Goal: Transaction & Acquisition: Subscribe to service/newsletter

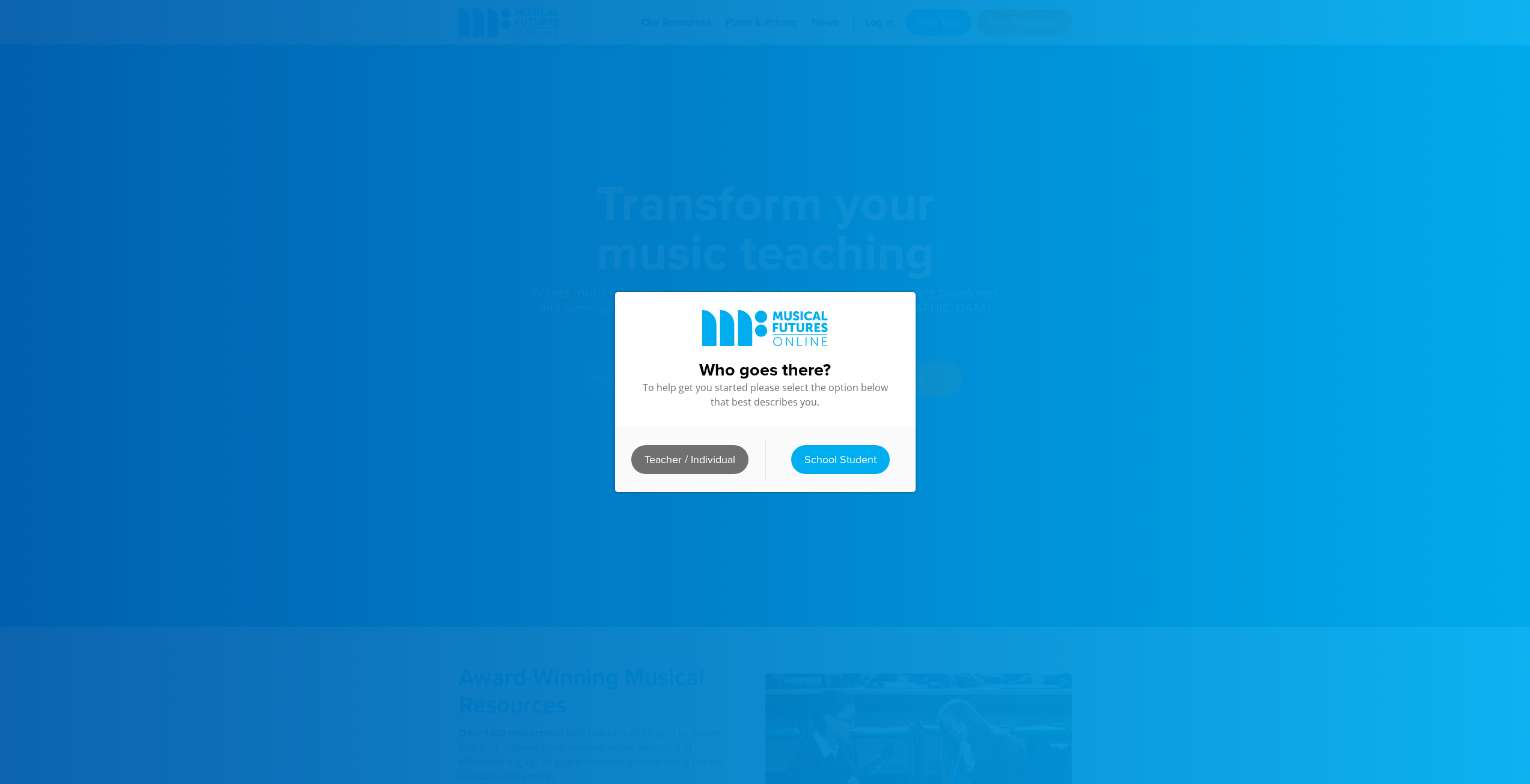
click at [684, 452] on link "Teacher / Individual" at bounding box center [690, 459] width 117 height 29
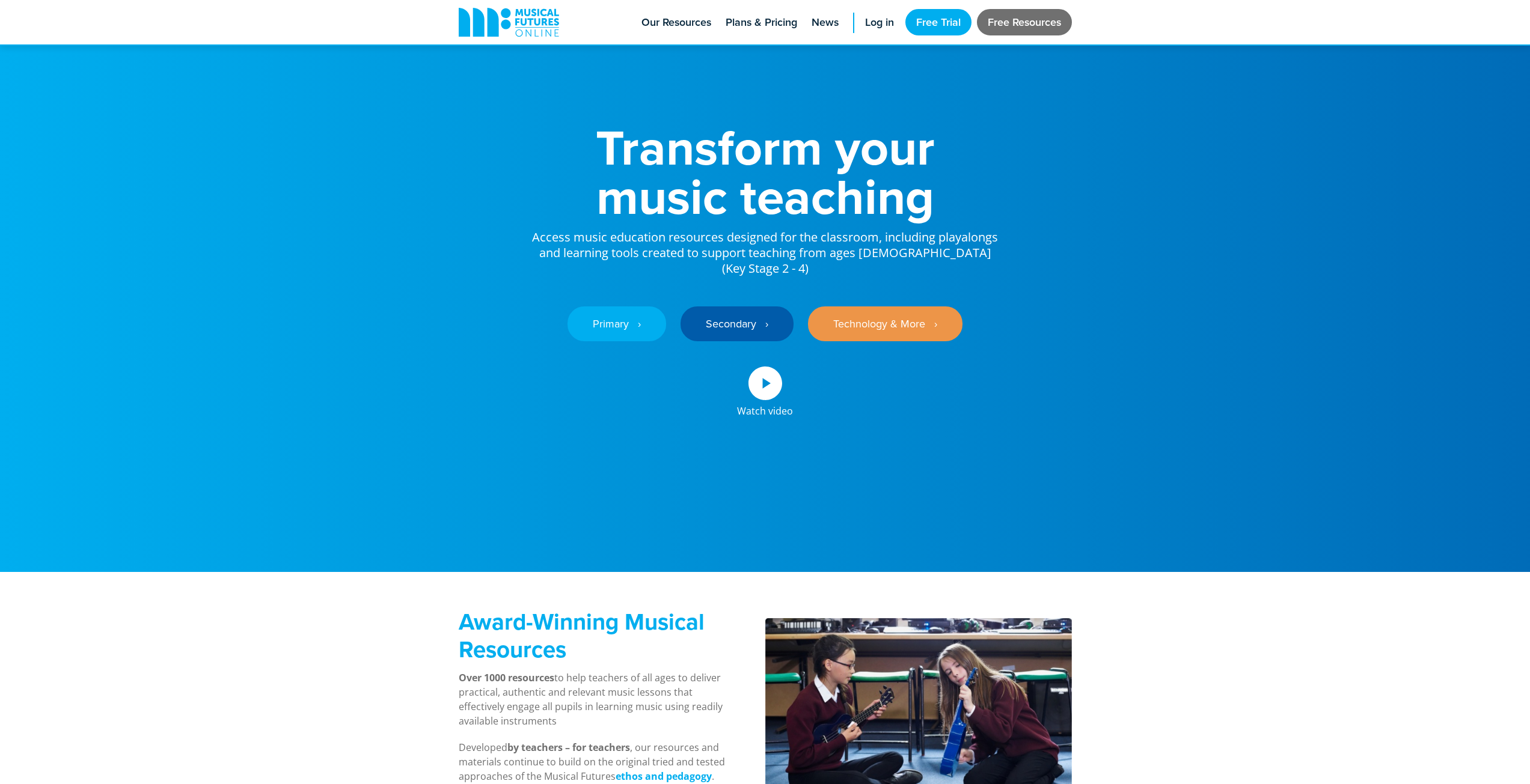
scroll to position [60, 0]
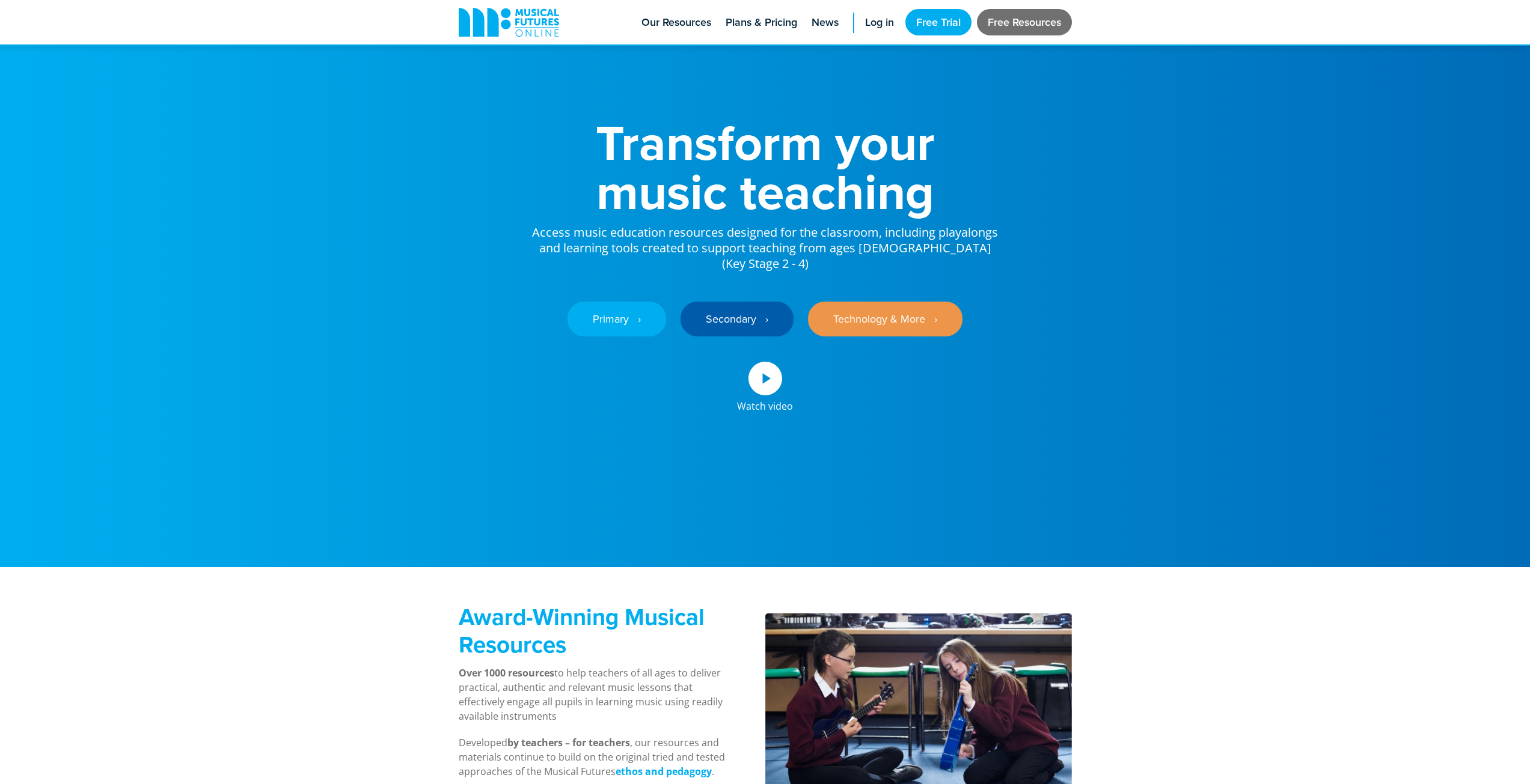
click at [1044, 13] on link "Free Resources" at bounding box center [1024, 22] width 95 height 26
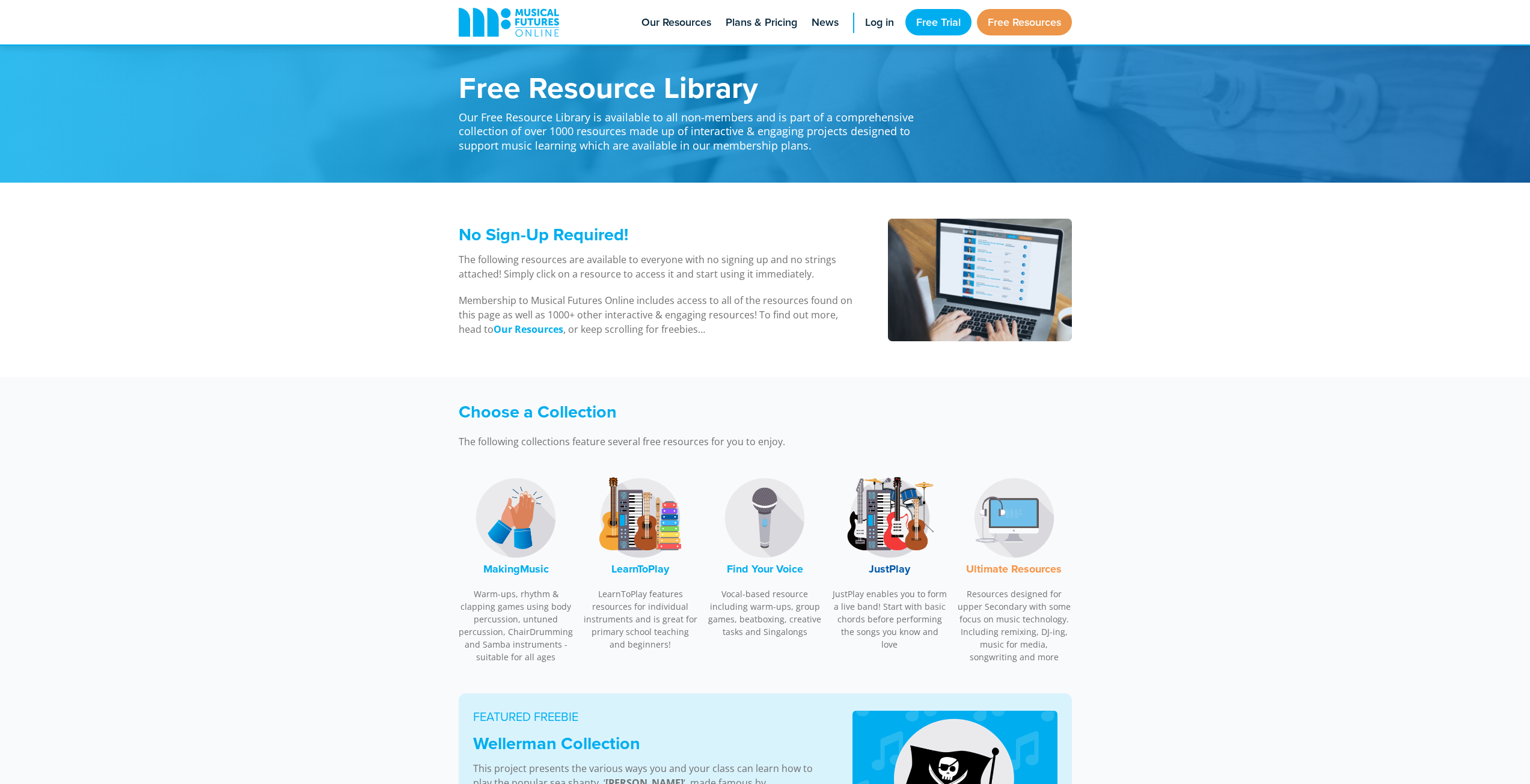
click at [646, 573] on font "LearnToPlay" at bounding box center [640, 569] width 58 height 16
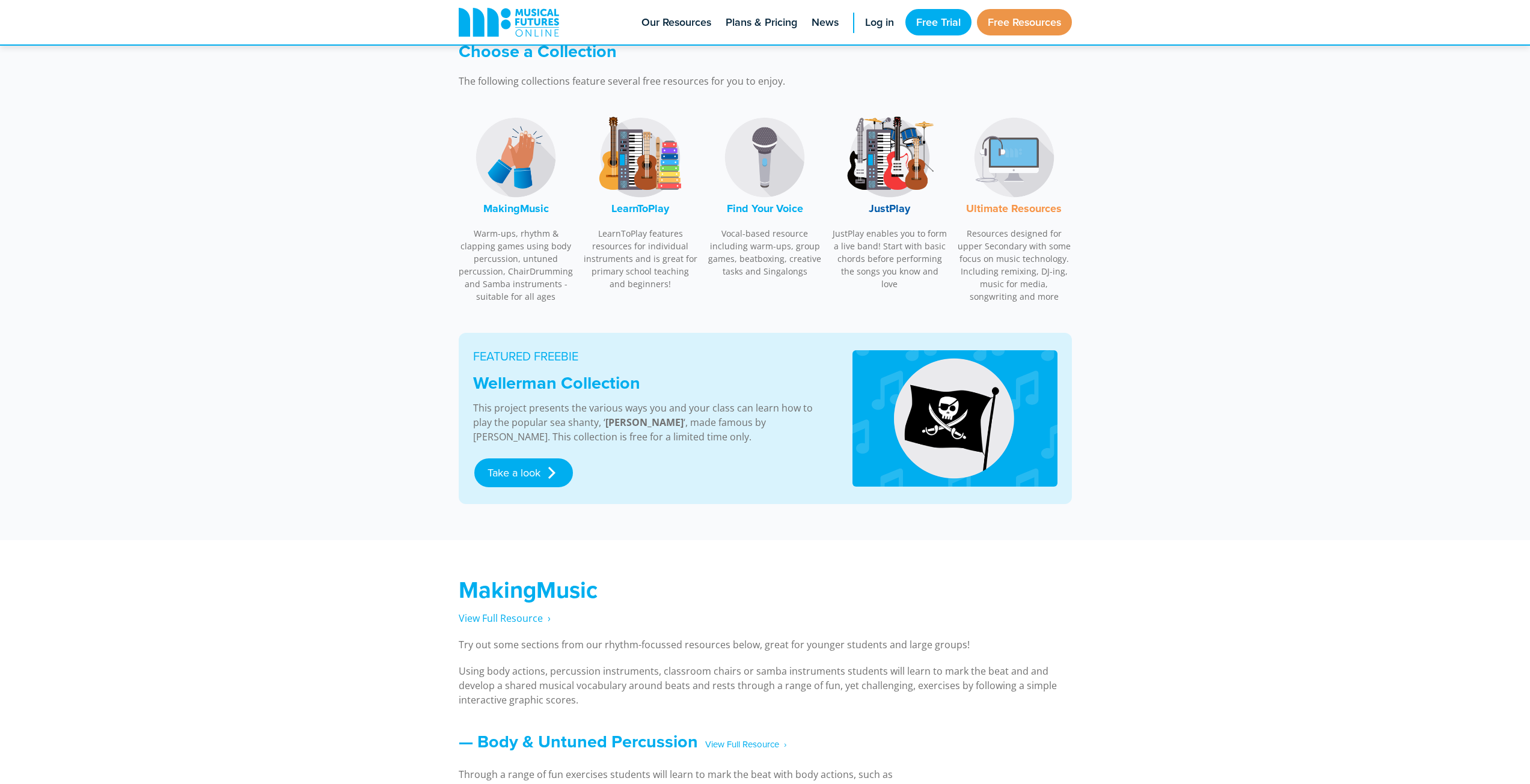
click at [526, 213] on font "MakingMusic" at bounding box center [516, 208] width 65 height 16
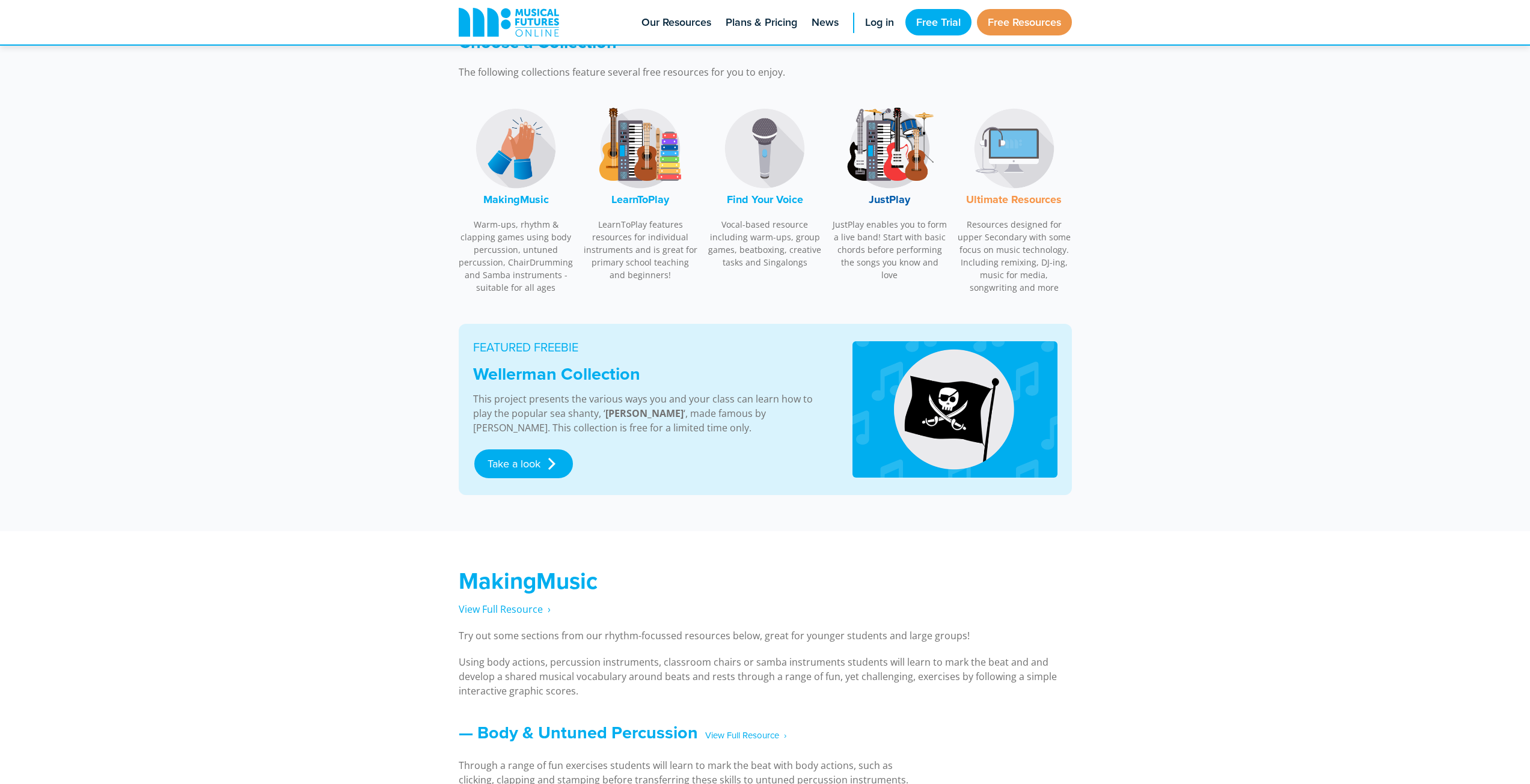
scroll to position [288, 0]
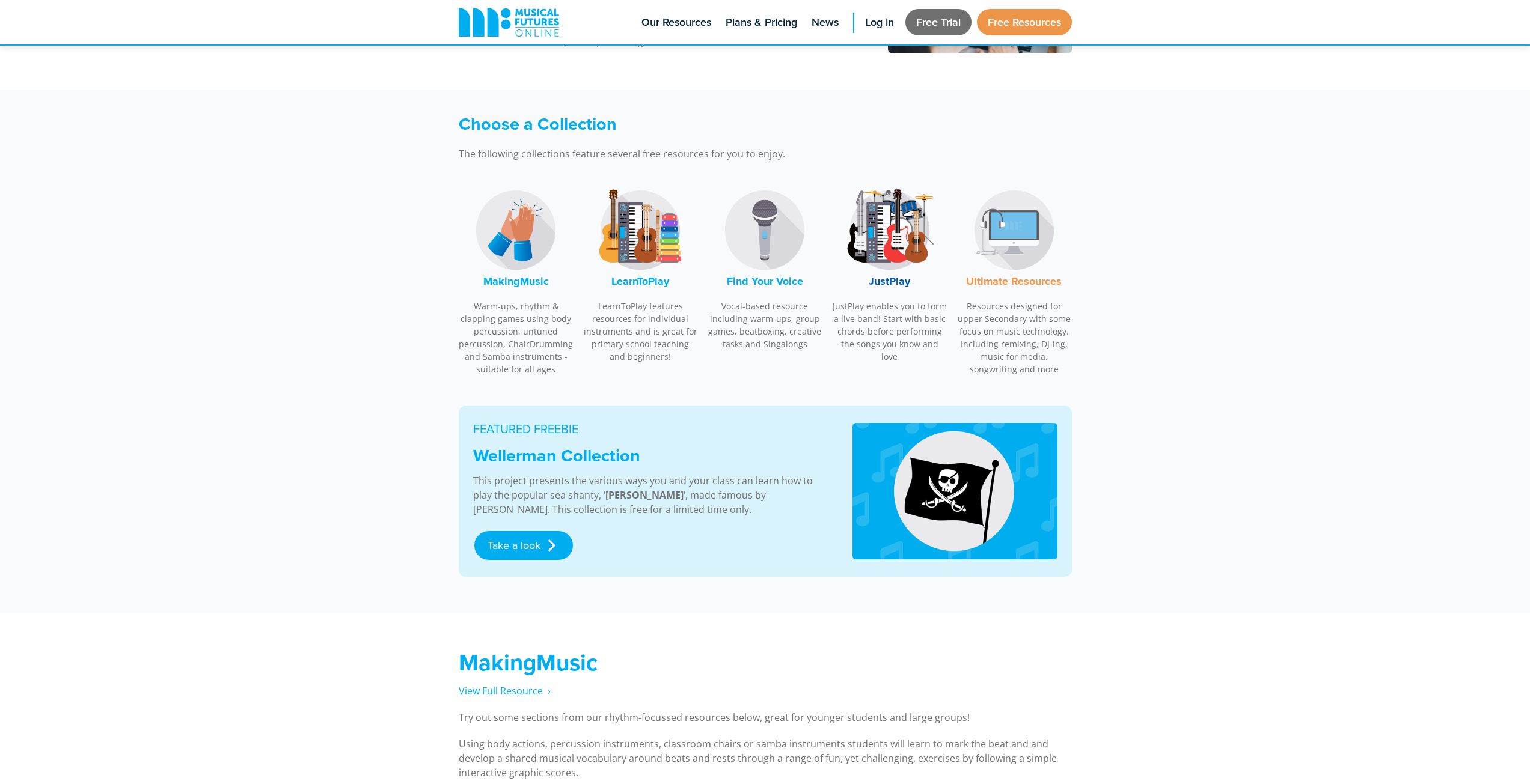
click at [925, 16] on link "Free Trial" at bounding box center [938, 22] width 66 height 26
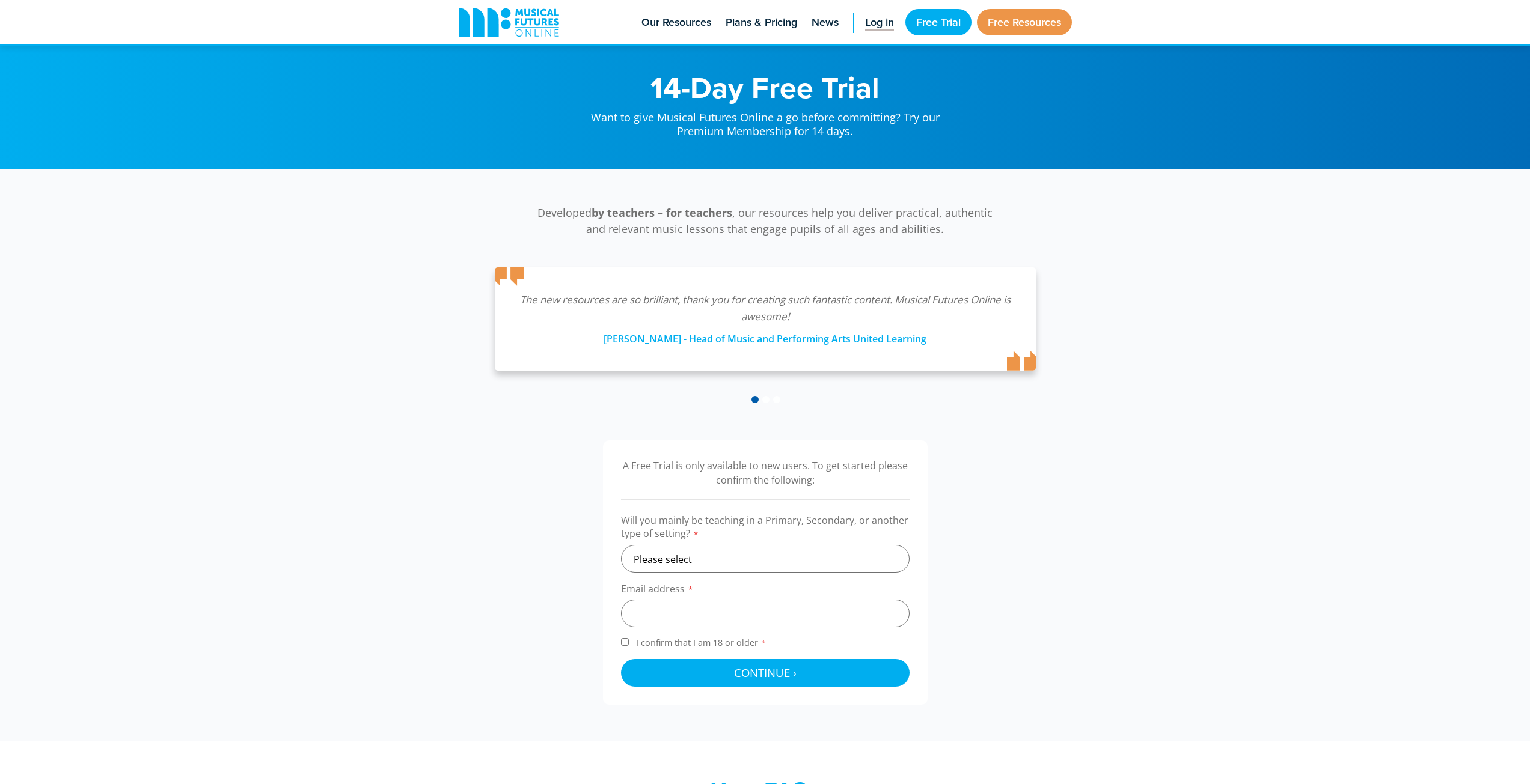
click at [874, 23] on span "Log in" at bounding box center [879, 22] width 29 height 16
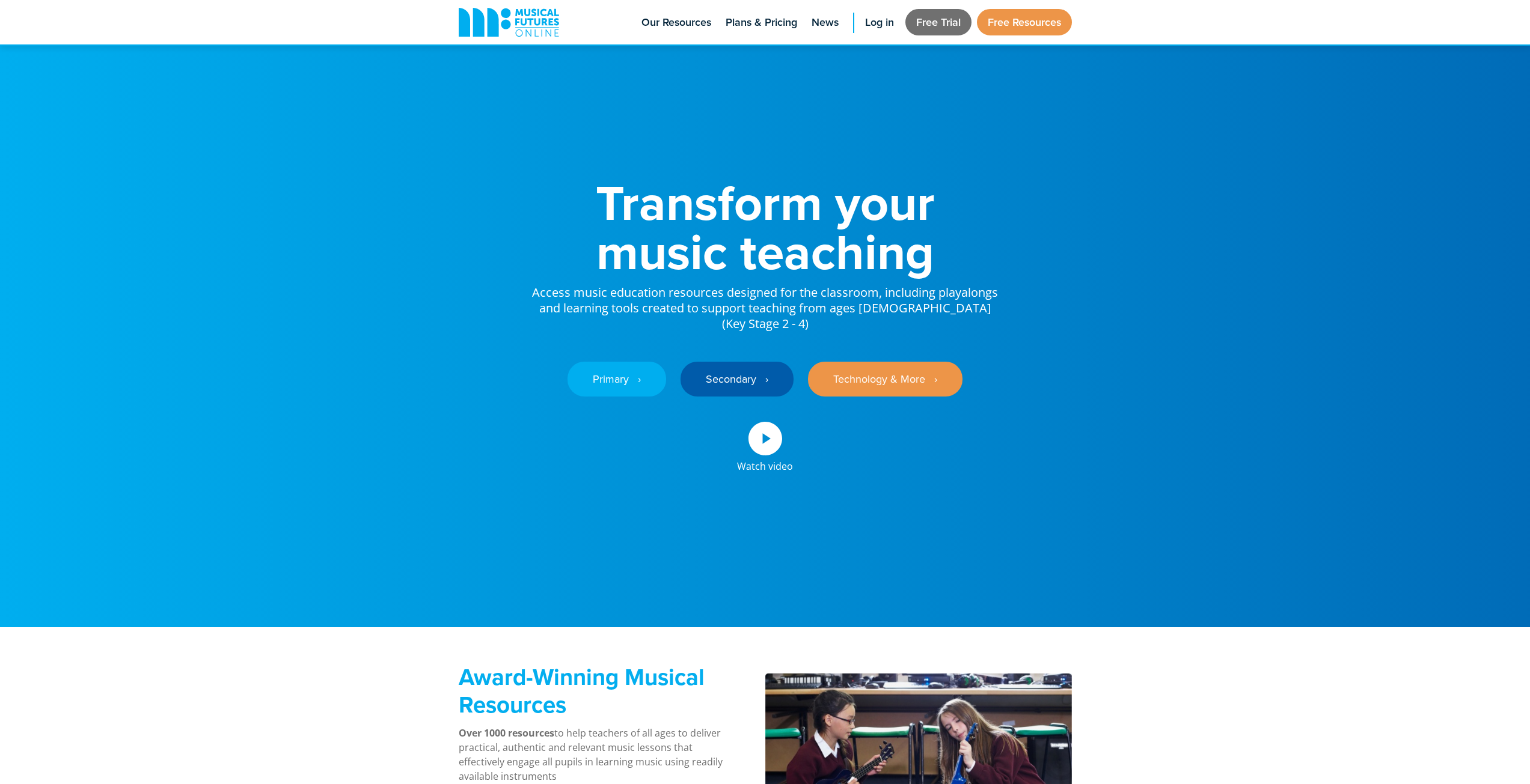
click at [945, 24] on link "Free Trial" at bounding box center [938, 22] width 66 height 26
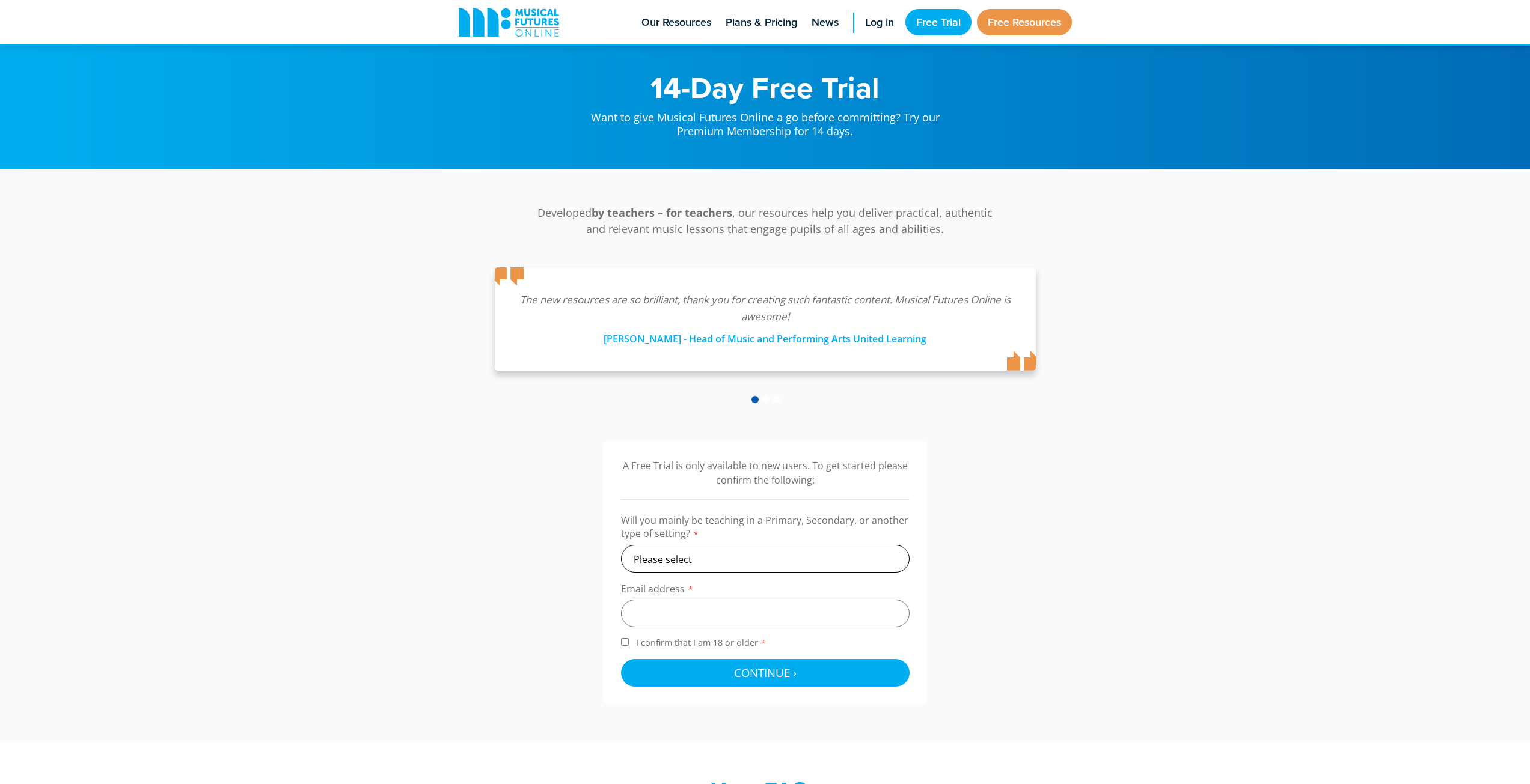
click at [698, 558] on select "Please select Primary Secondary Other" at bounding box center [765, 559] width 288 height 28
select select "primary"
click at [621, 545] on select "Please select Primary Secondary Other" at bounding box center [765, 559] width 288 height 28
click at [685, 605] on input "email" at bounding box center [765, 614] width 288 height 28
click at [703, 618] on input "email" at bounding box center [765, 614] width 288 height 28
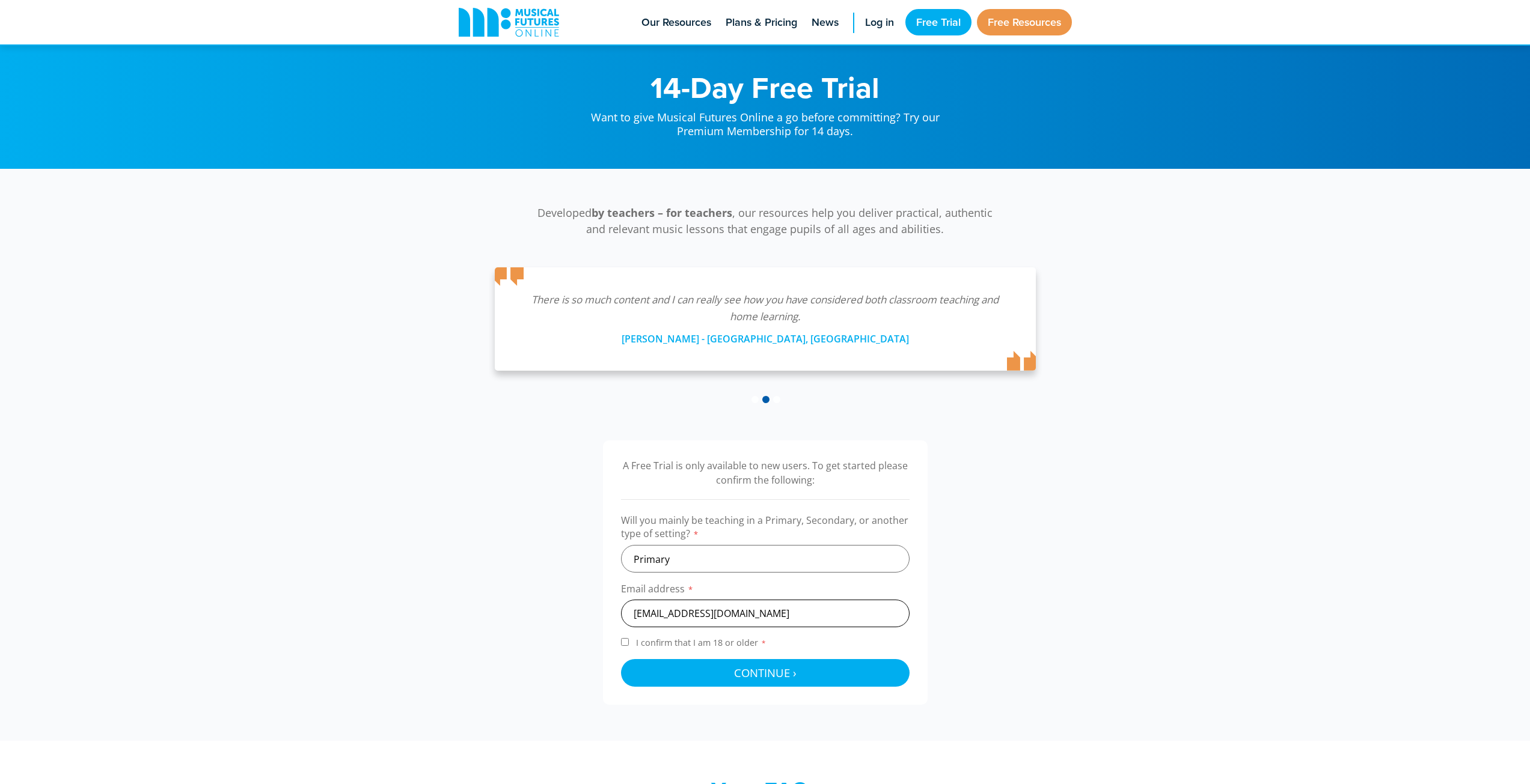
type input "choefs@gvshawks.org"
click at [627, 642] on input "I confirm that I am 18 or older *" at bounding box center [625, 642] width 7 height 7
checkbox input "true"
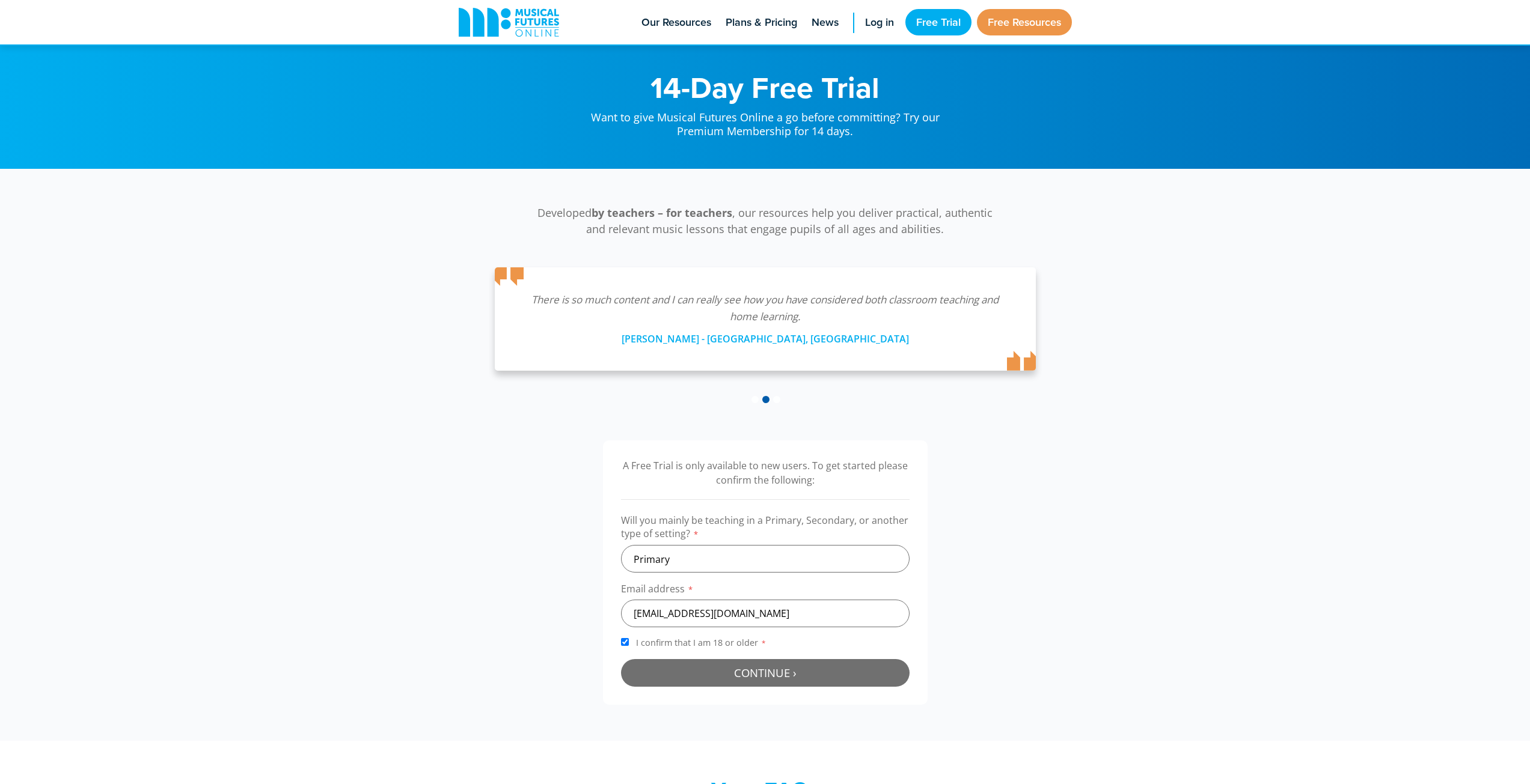
click at [653, 660] on button "Continue › Checking your details..." at bounding box center [765, 673] width 288 height 28
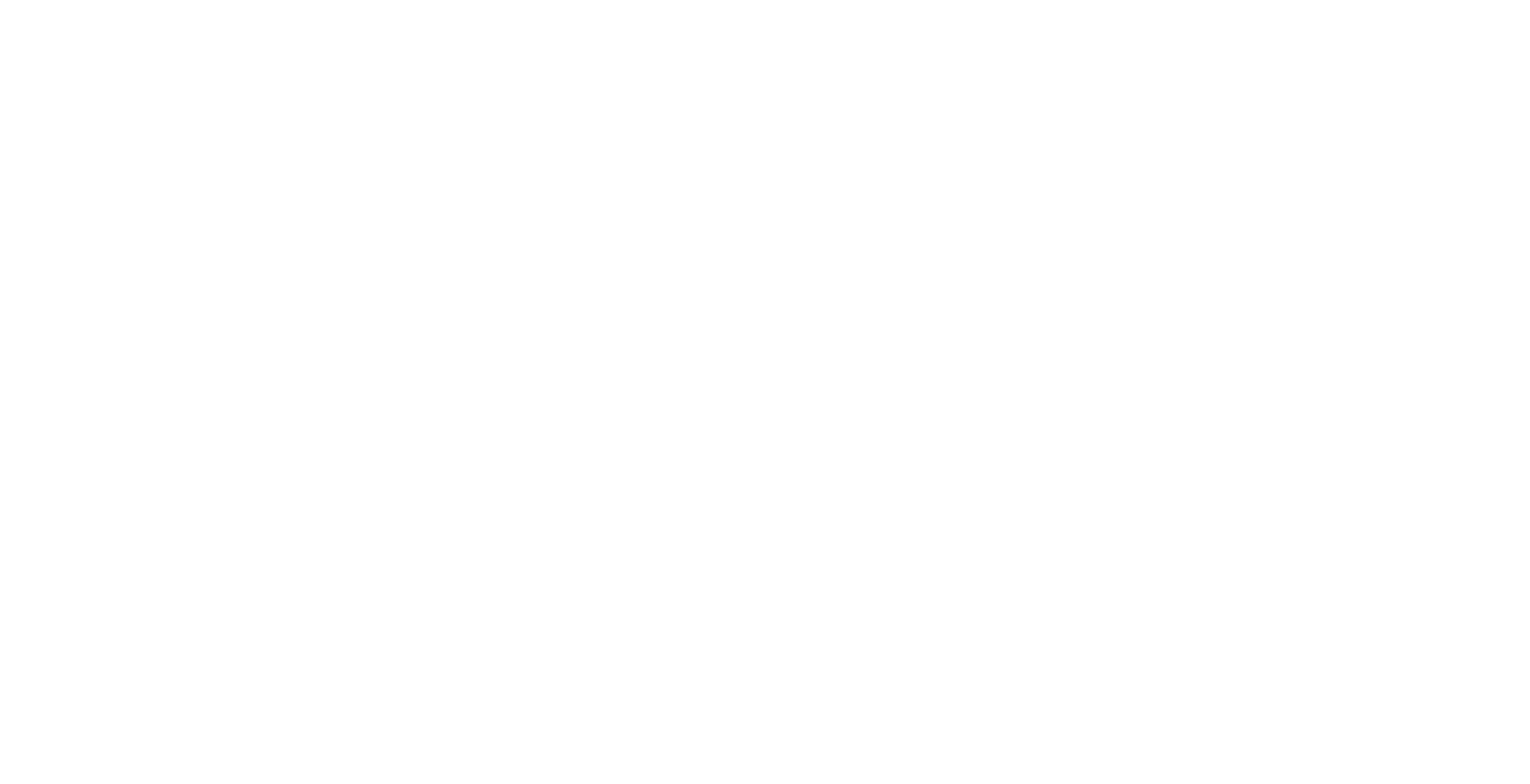
scroll to position [313, 0]
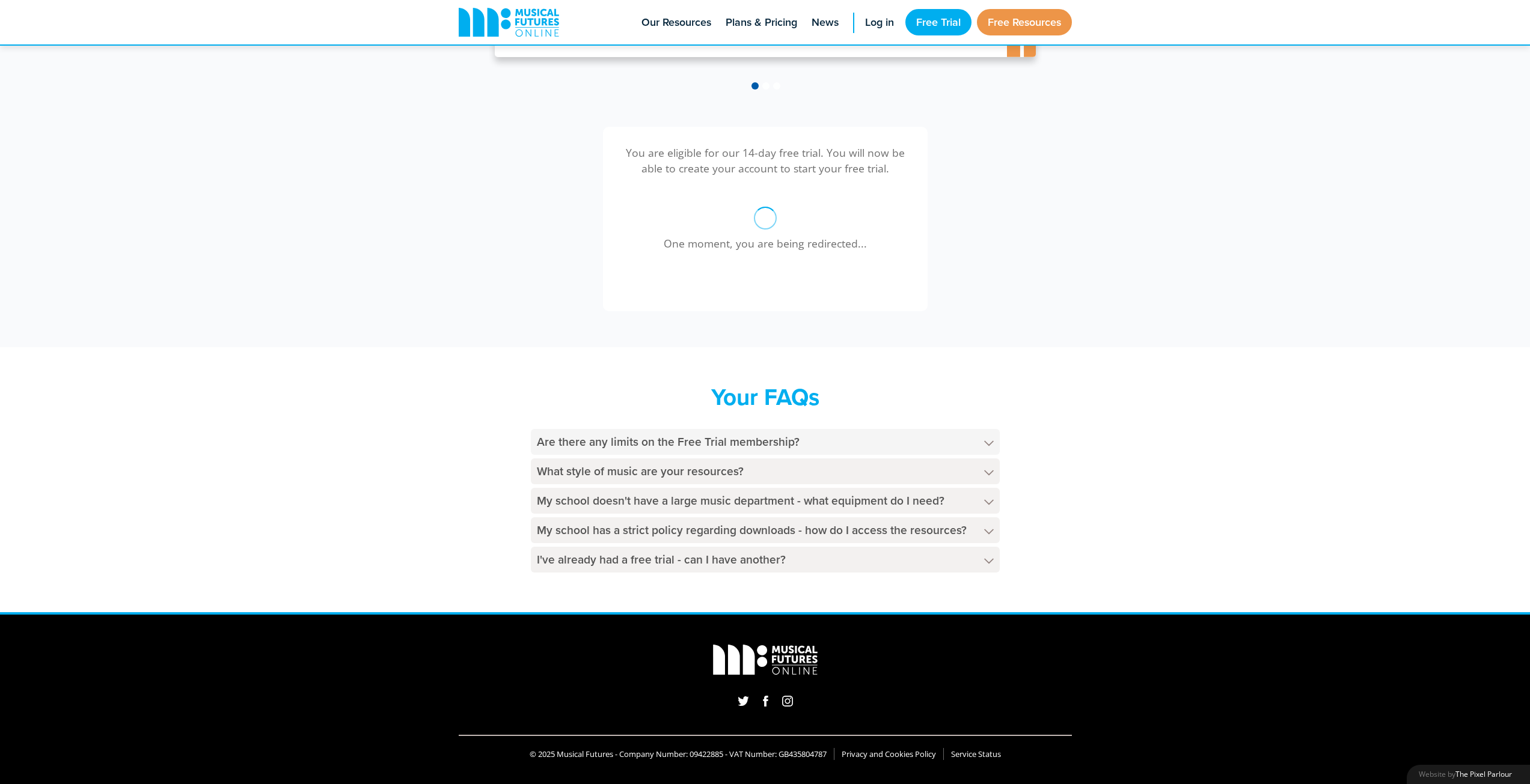
click at [976, 446] on h4 "Are there any limits on the Free Trial membership?" at bounding box center [765, 442] width 469 height 26
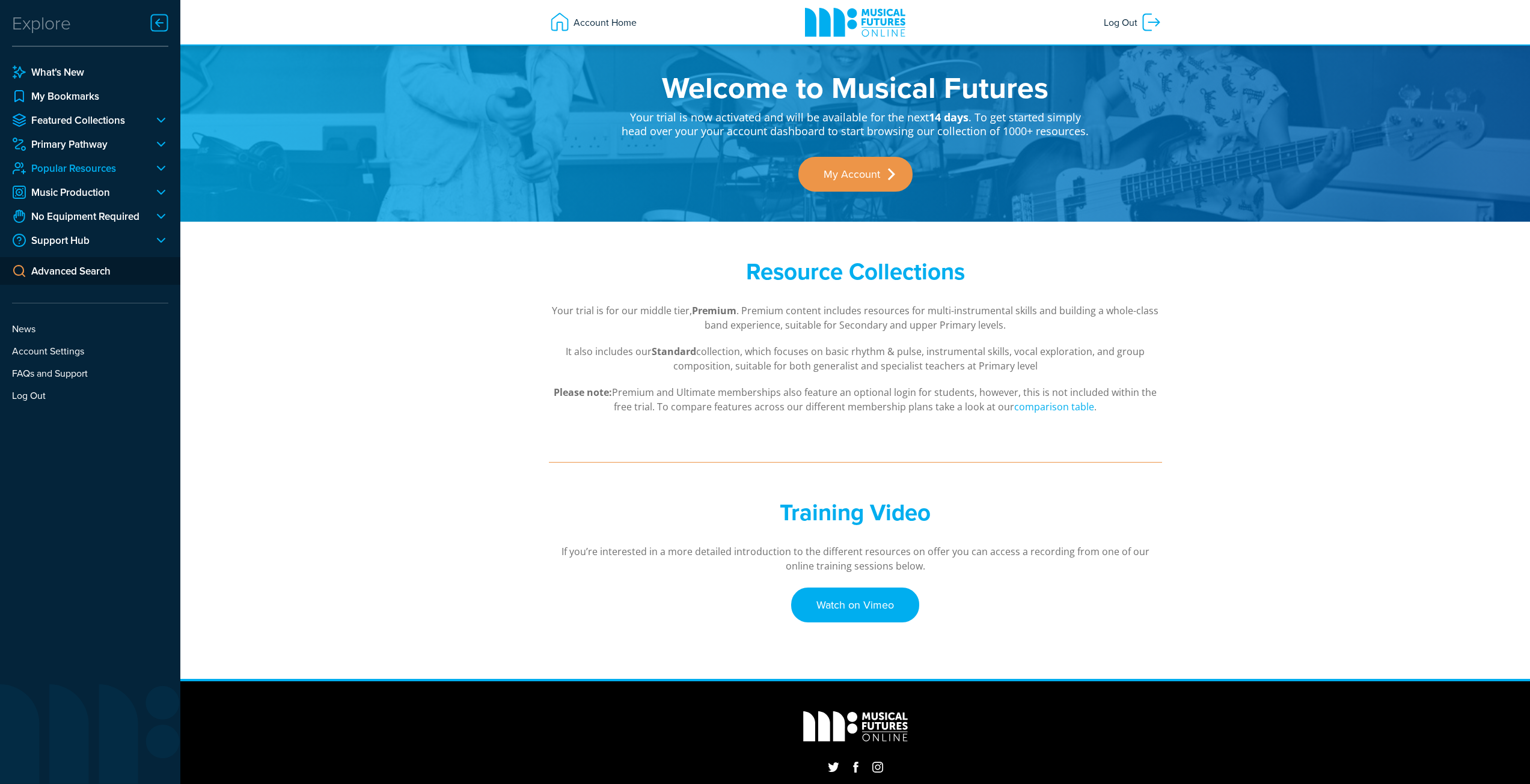
click at [79, 171] on link "Popular Resources" at bounding box center [78, 168] width 132 height 15
